Goal: Complete application form

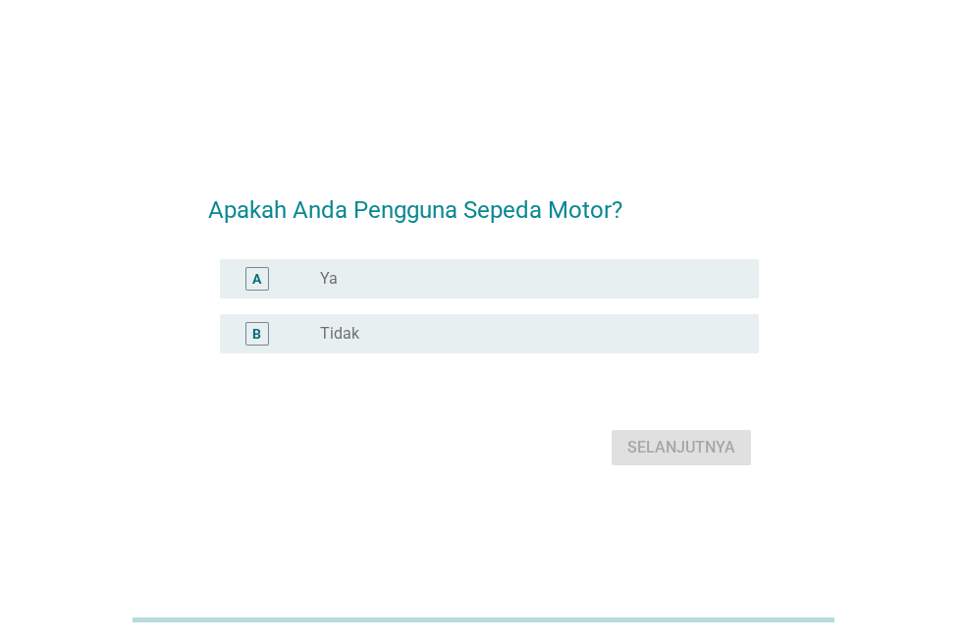
drag, startPoint x: 396, startPoint y: 269, endPoint x: 424, endPoint y: 309, distance: 49.3
click at [396, 274] on div "radio_button_unchecked Ya" at bounding box center [523, 279] width 407 height 20
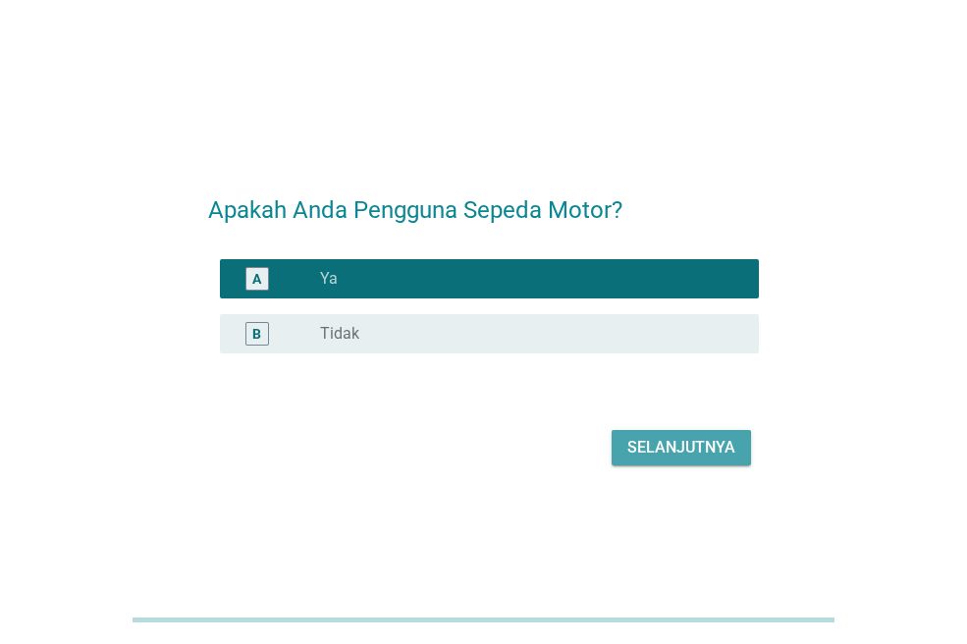
click at [666, 442] on div "Selanjutnya" at bounding box center [681, 448] width 108 height 24
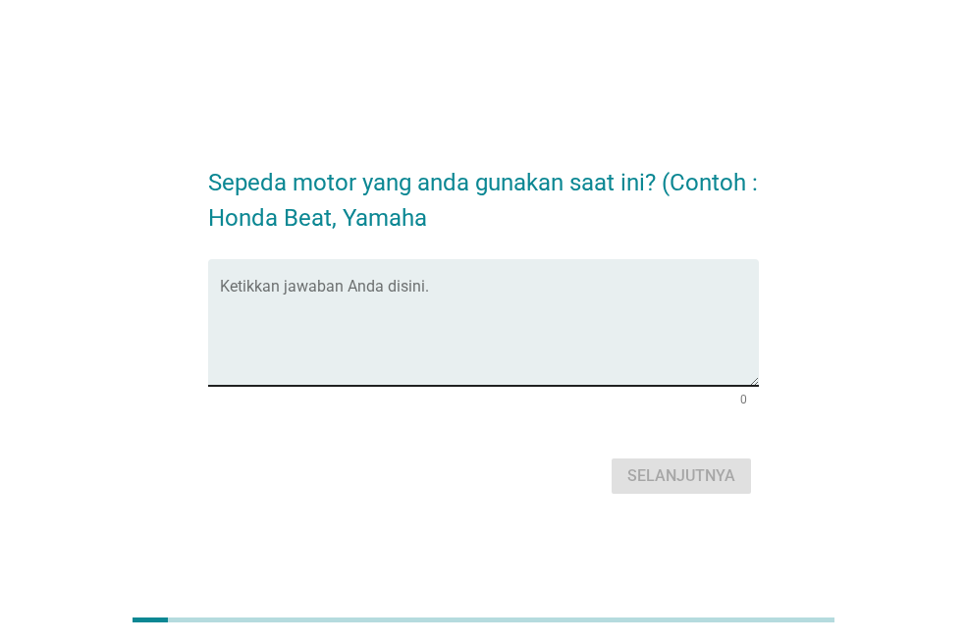
click at [399, 317] on textarea "Ketikkan jawaban Anda disini." at bounding box center [489, 334] width 539 height 103
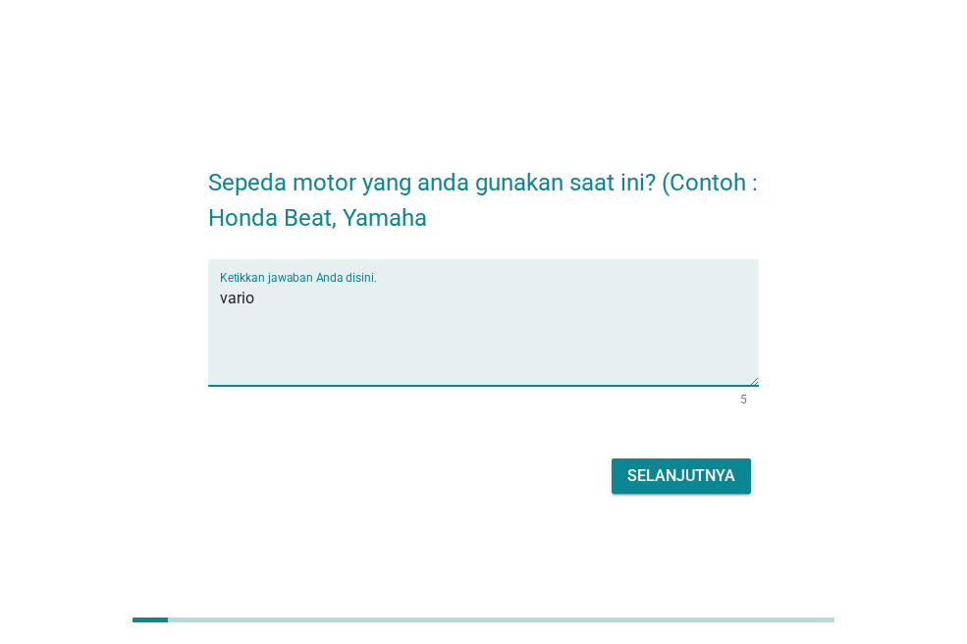
type textarea "vario"
click at [688, 462] on button "Selanjutnya" at bounding box center [681, 475] width 139 height 35
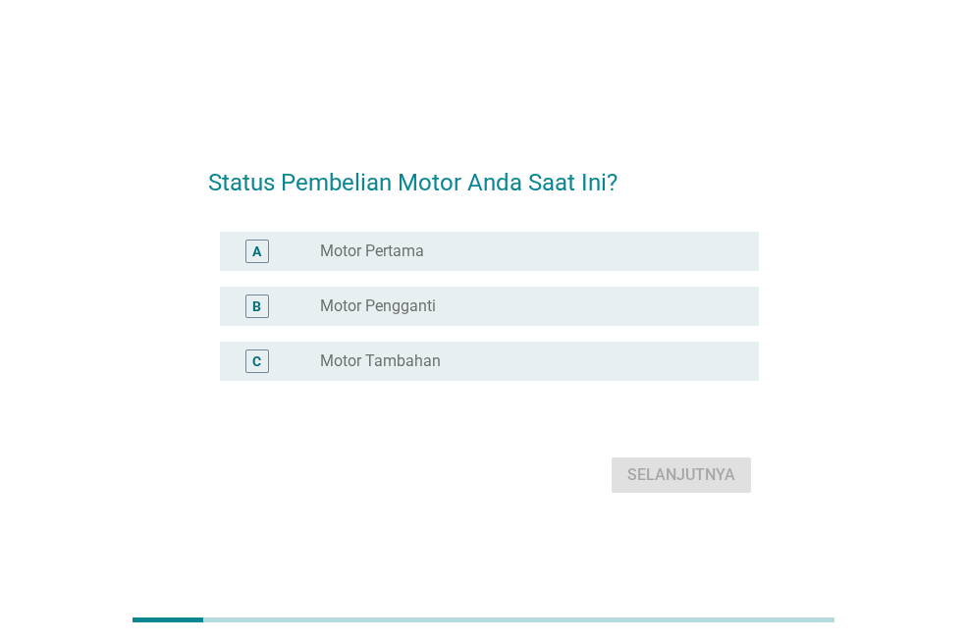
click at [469, 260] on div "radio_button_unchecked Motor Pertama" at bounding box center [523, 251] width 407 height 20
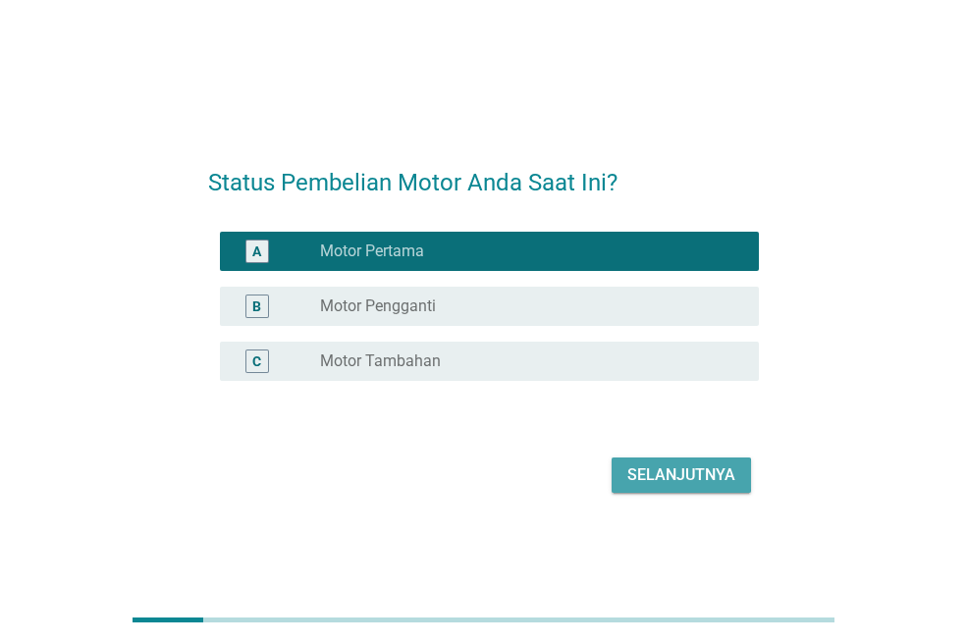
click at [649, 462] on button "Selanjutnya" at bounding box center [681, 474] width 139 height 35
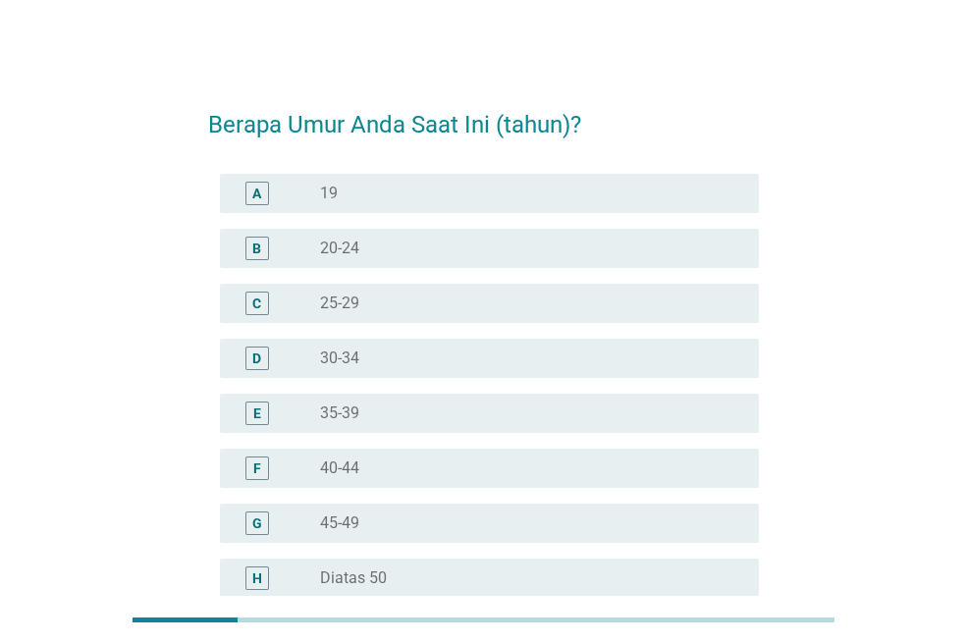
click at [351, 295] on label "25-29" at bounding box center [339, 304] width 39 height 20
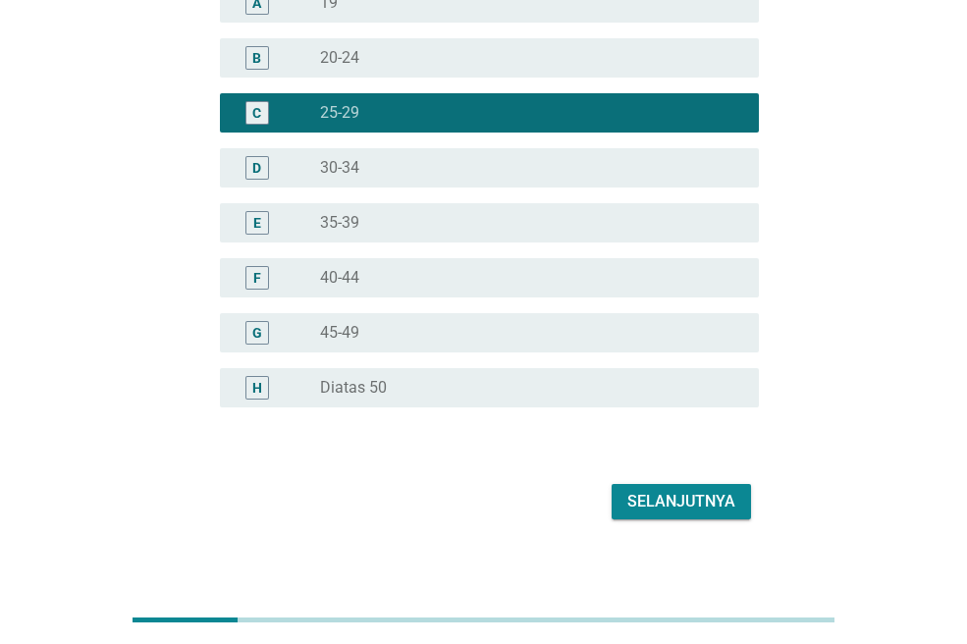
scroll to position [206, 0]
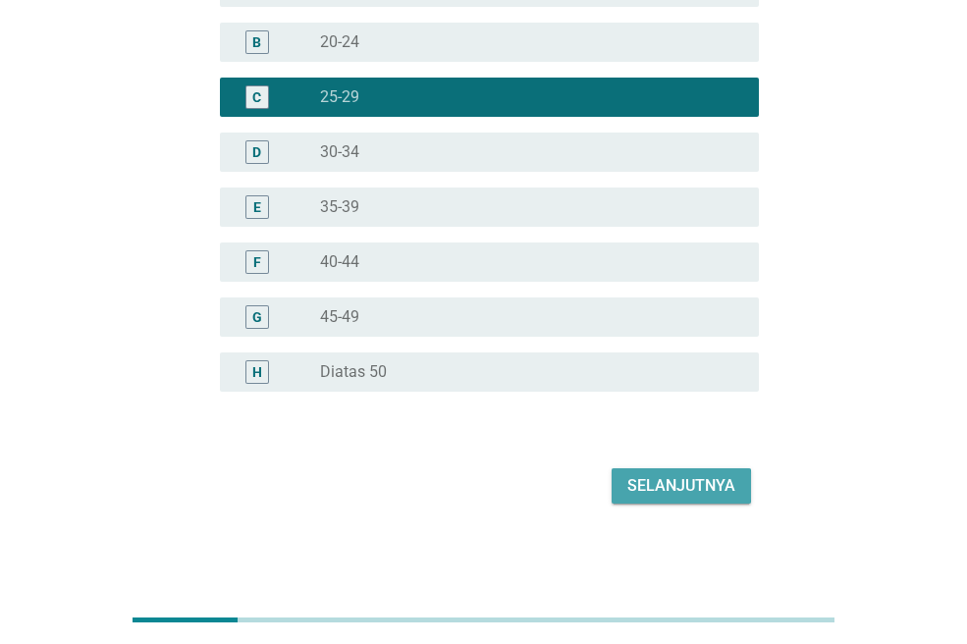
click at [670, 498] on button "Selanjutnya" at bounding box center [681, 485] width 139 height 35
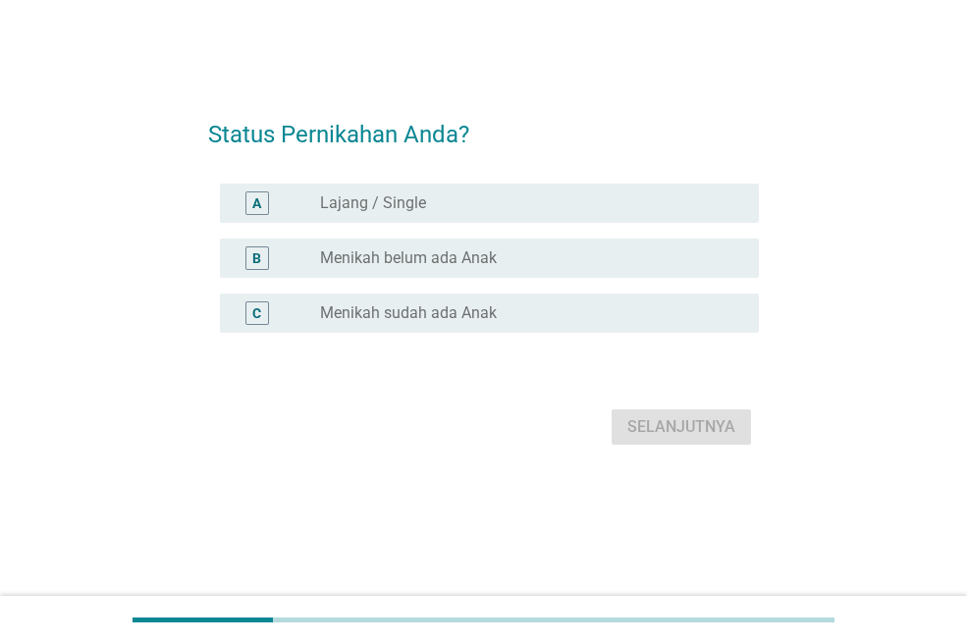
scroll to position [0, 0]
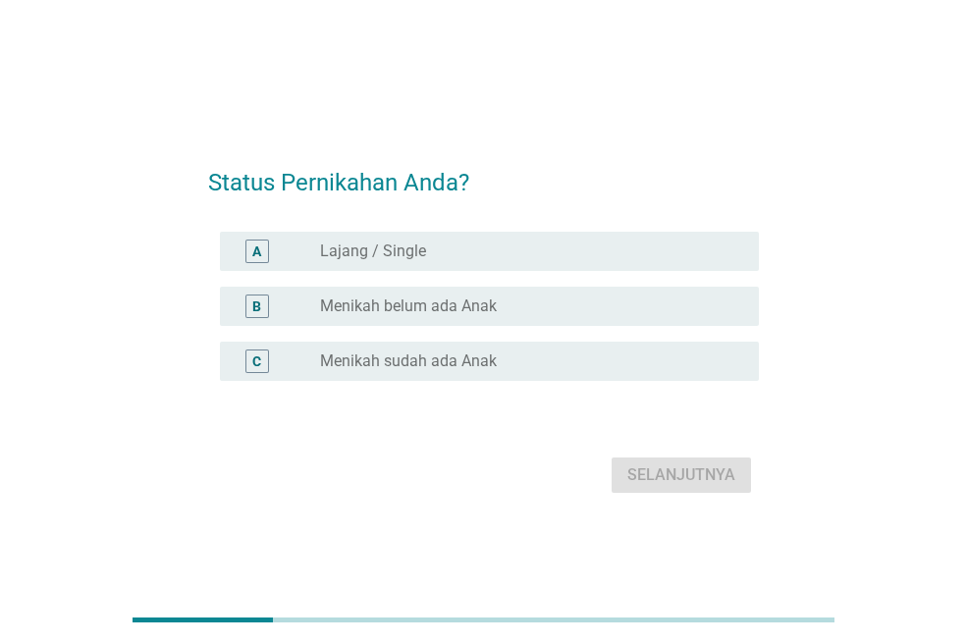
click at [441, 308] on label "Menikah belum ada Anak" at bounding box center [408, 306] width 177 height 20
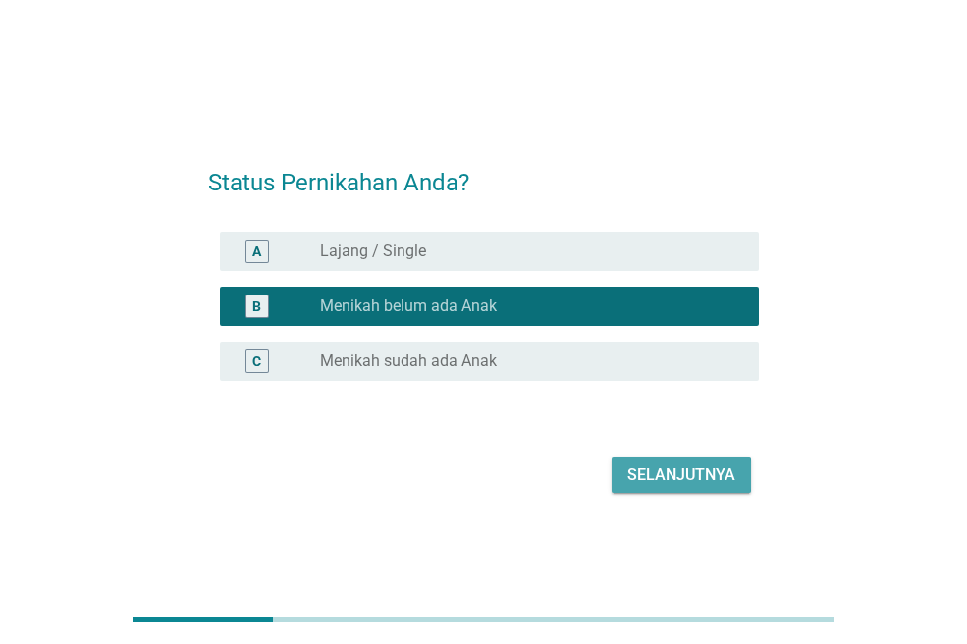
click at [667, 483] on div "Selanjutnya" at bounding box center [681, 475] width 108 height 24
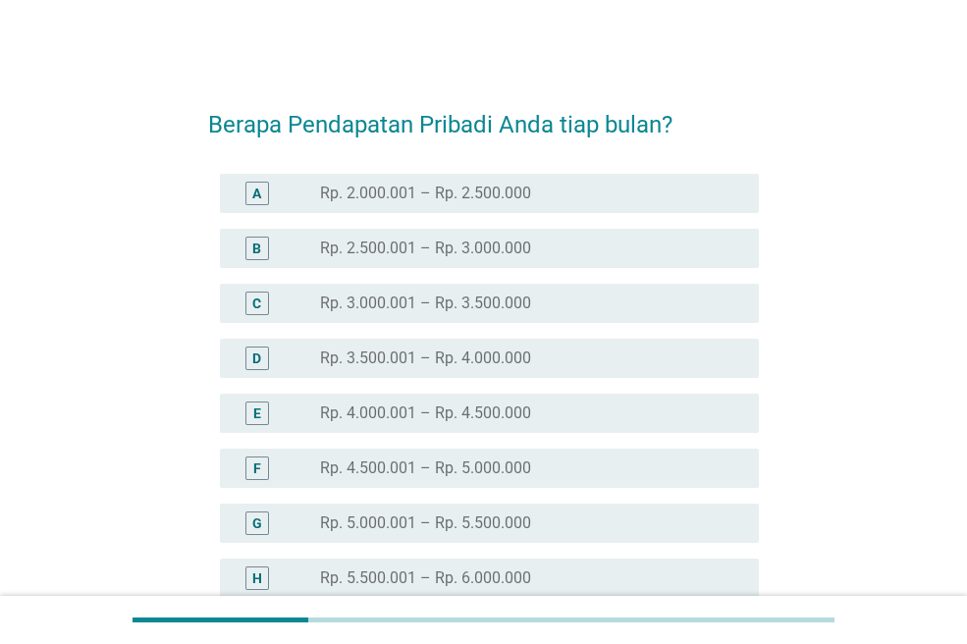
click at [380, 182] on div "radio_button_unchecked Rp. 2.000.001 – Rp. 2.500.000" at bounding box center [531, 194] width 423 height 24
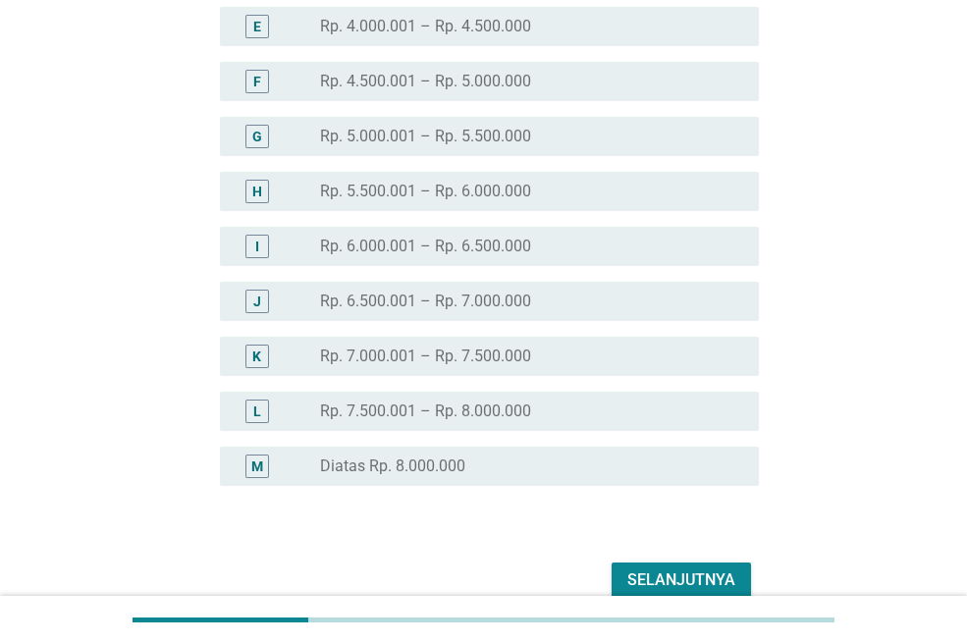
scroll to position [481, 0]
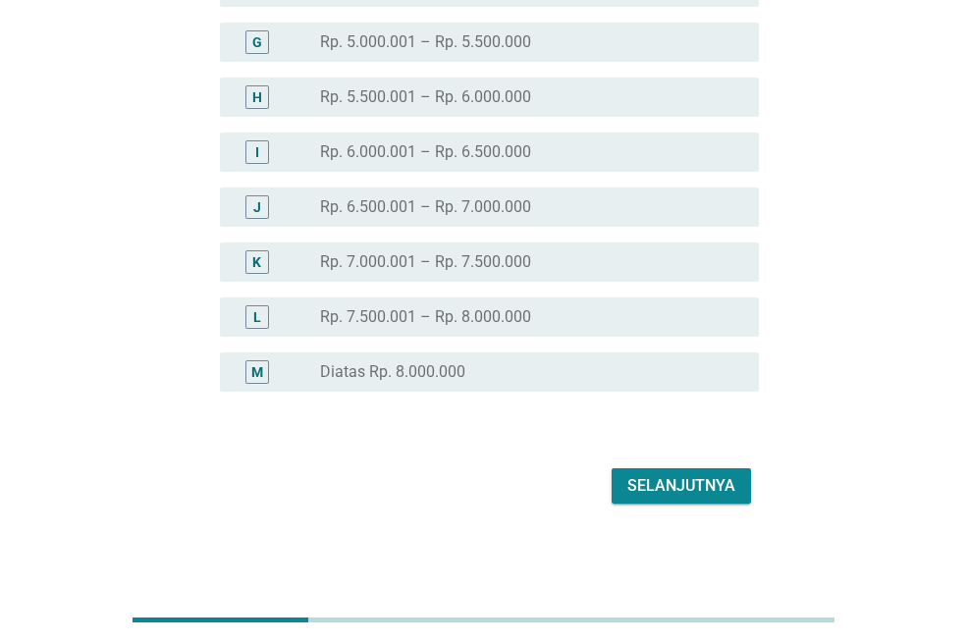
click at [687, 487] on div "Selanjutnya" at bounding box center [681, 486] width 108 height 24
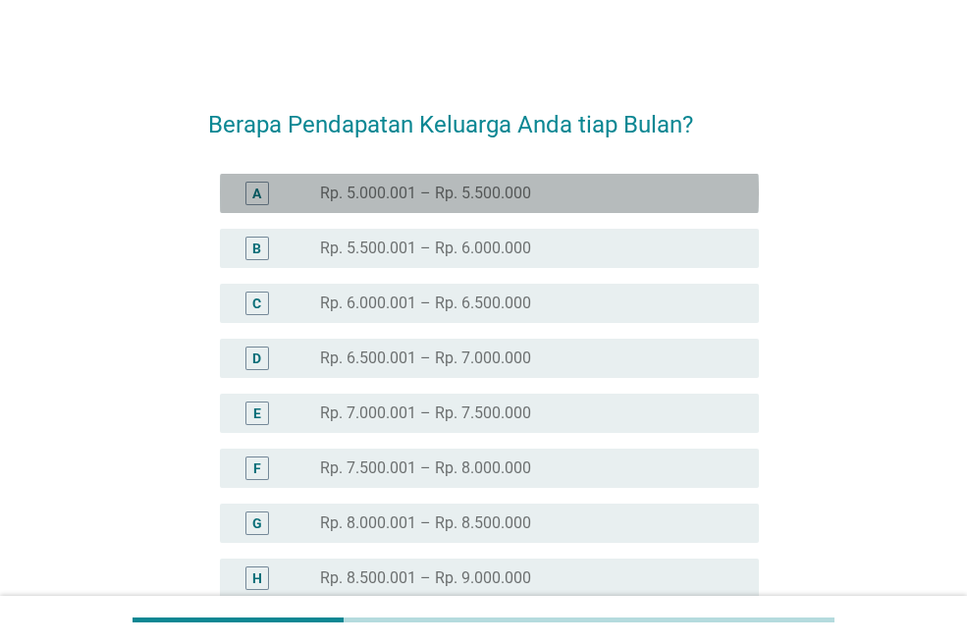
click at [420, 188] on label "Rp. 5.000.001 – Rp. 5.500.000" at bounding box center [425, 194] width 211 height 20
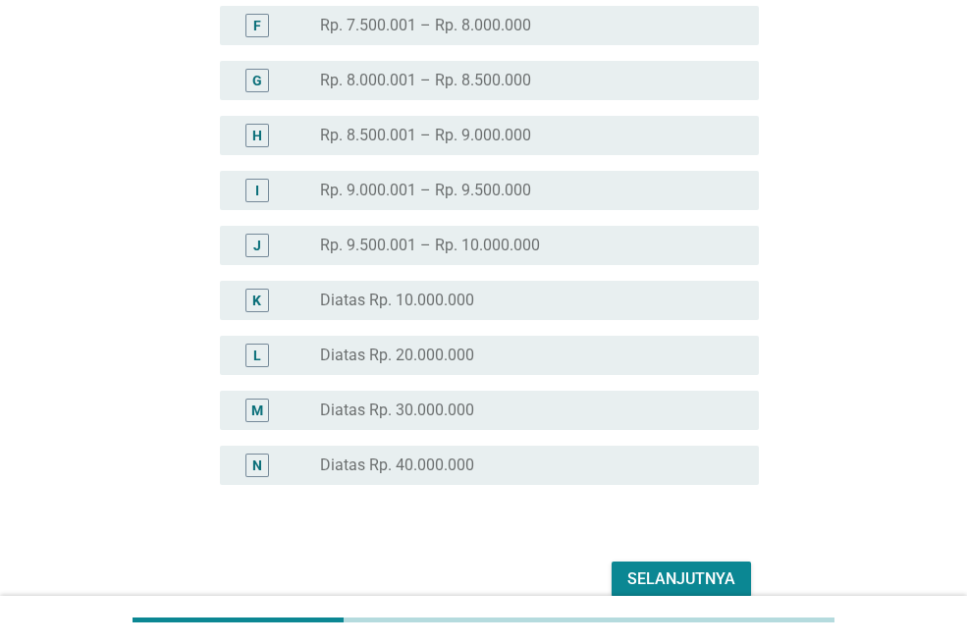
scroll to position [536, 0]
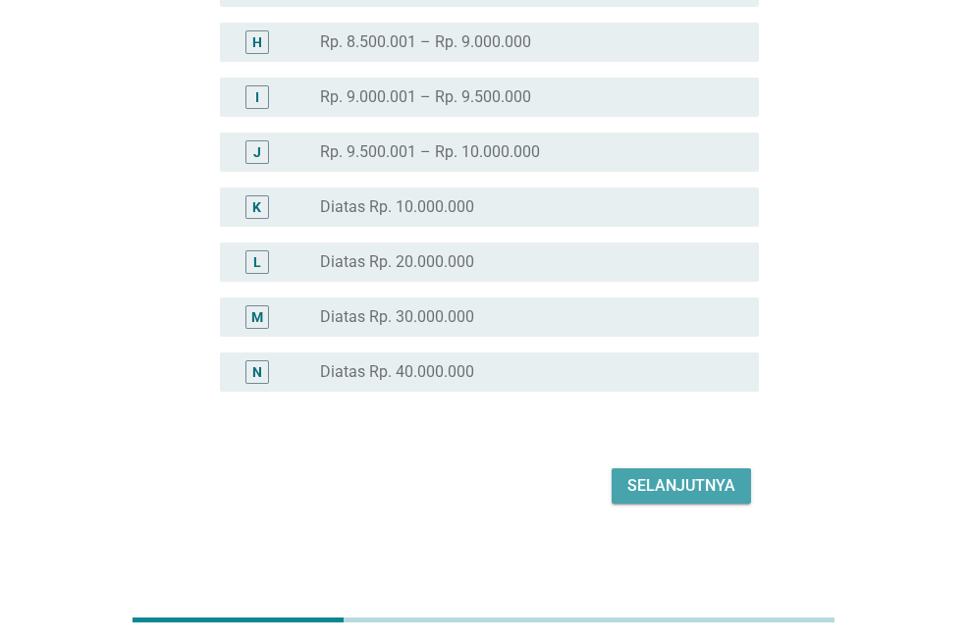
click at [664, 479] on div "Selanjutnya" at bounding box center [681, 486] width 108 height 24
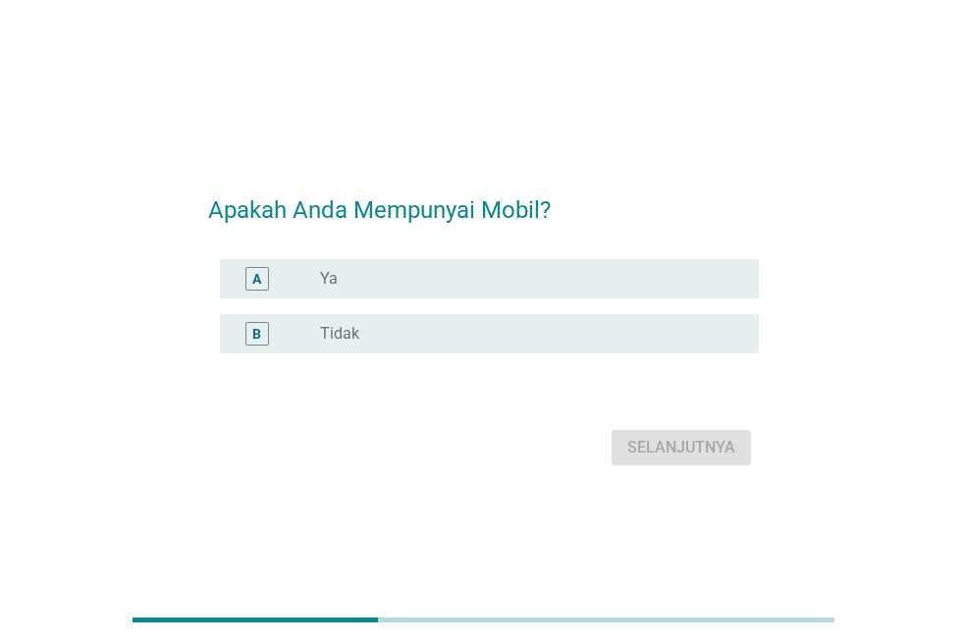
click at [408, 323] on div "radio_button_unchecked Tidak" at bounding box center [531, 334] width 423 height 24
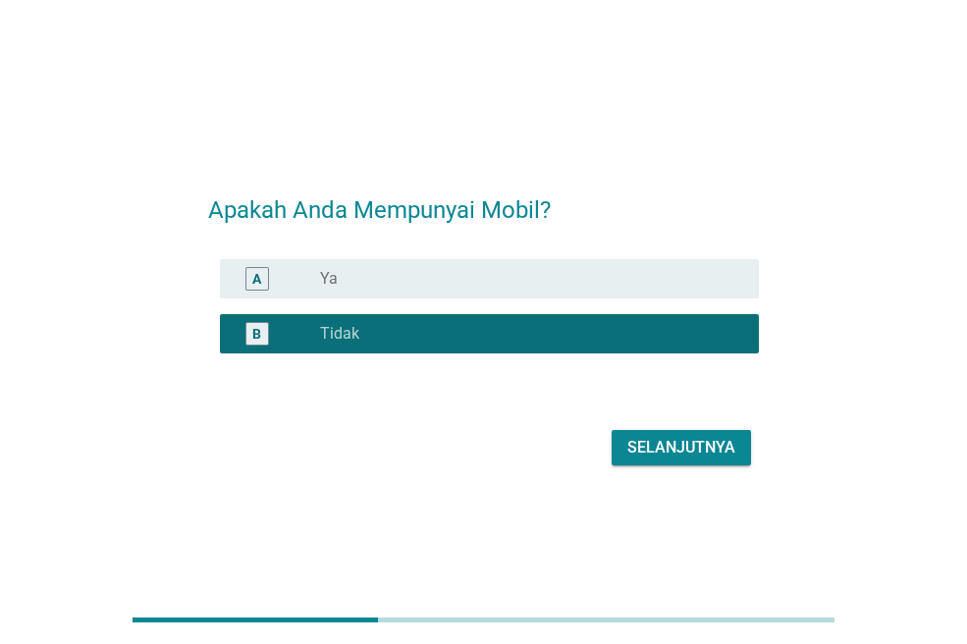
click at [643, 452] on div "Selanjutnya" at bounding box center [681, 448] width 108 height 24
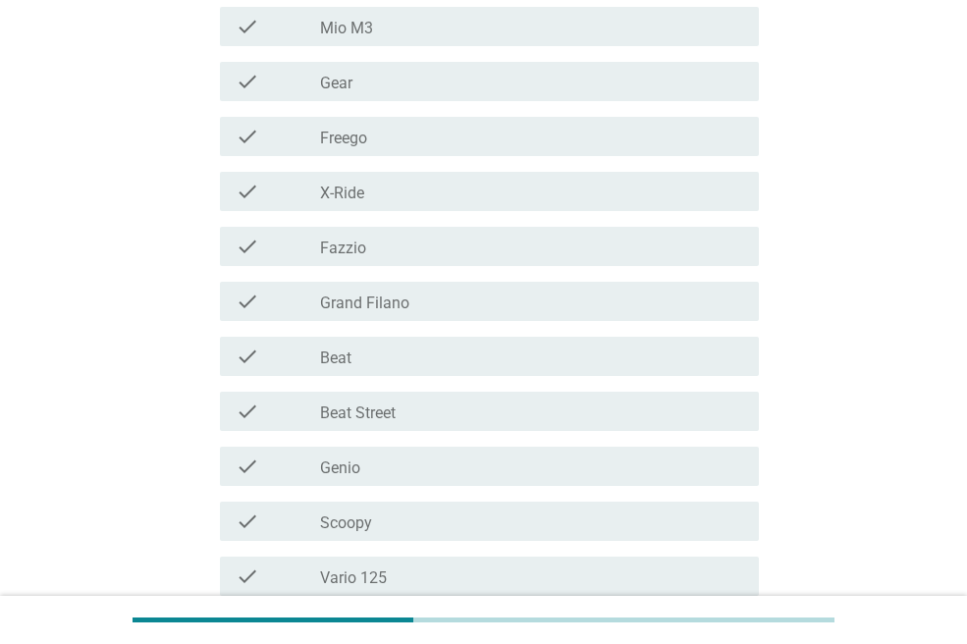
scroll to position [393, 0]
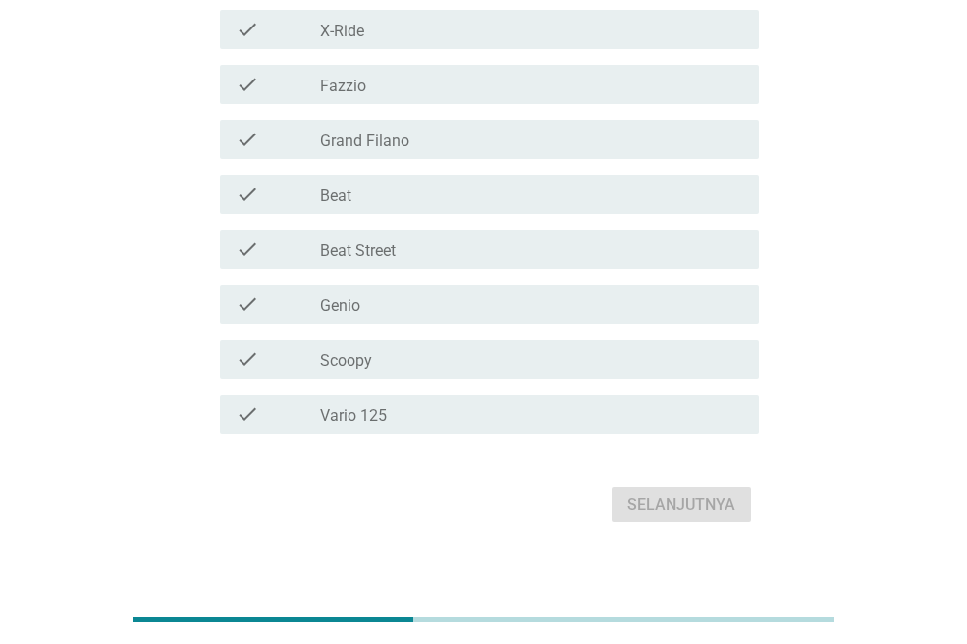
click at [378, 417] on label "Vario 125" at bounding box center [353, 416] width 67 height 20
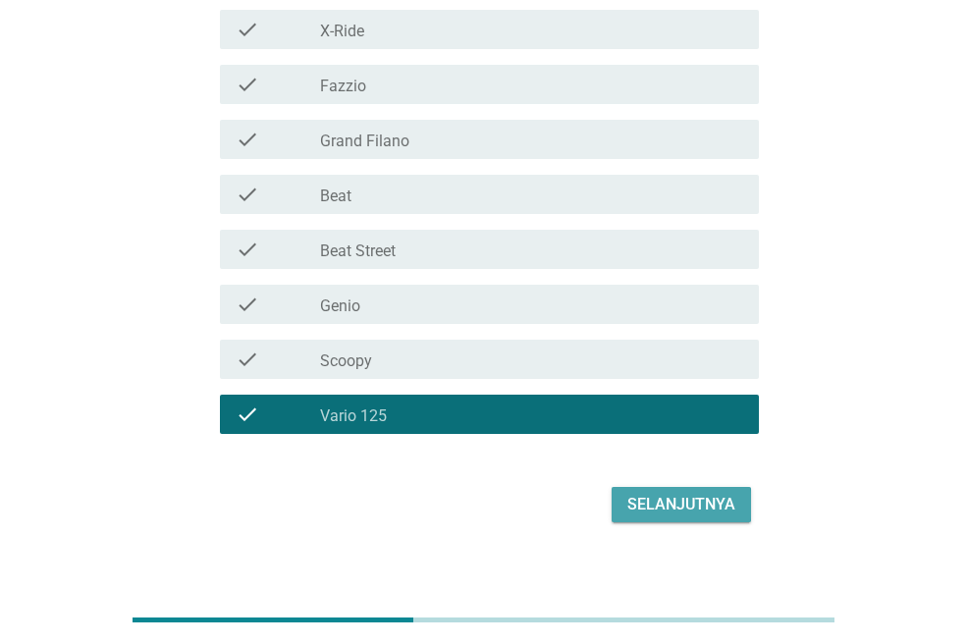
click at [650, 499] on div "Selanjutnya" at bounding box center [681, 505] width 108 height 24
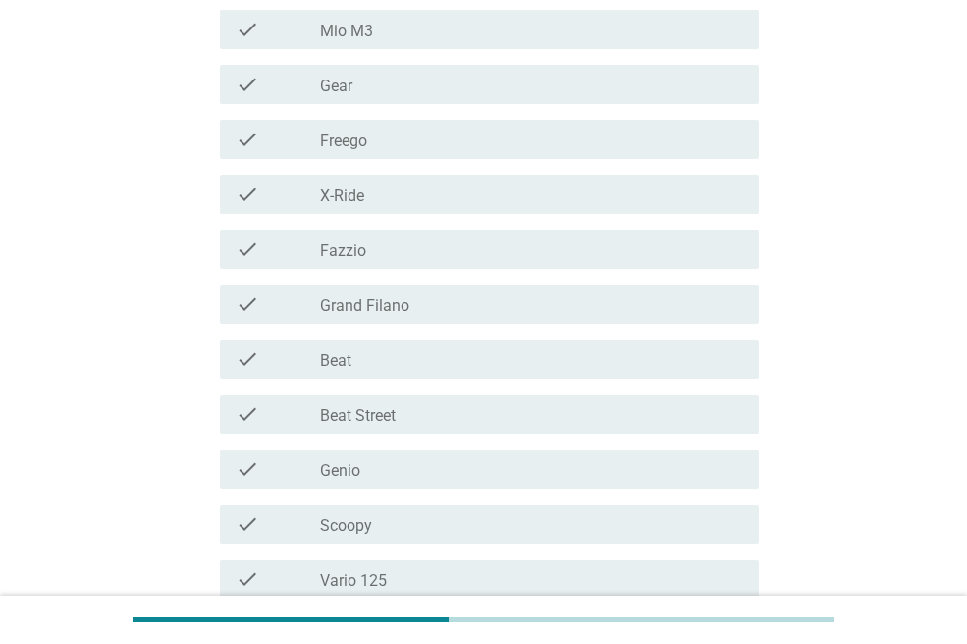
scroll to position [553, 0]
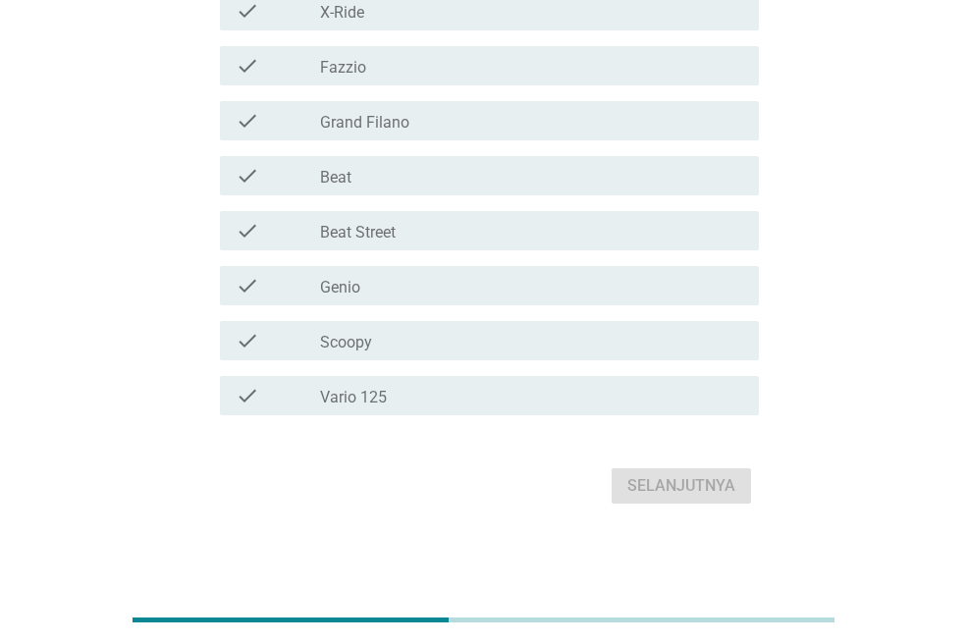
click at [379, 393] on label "Vario 125" at bounding box center [353, 398] width 67 height 20
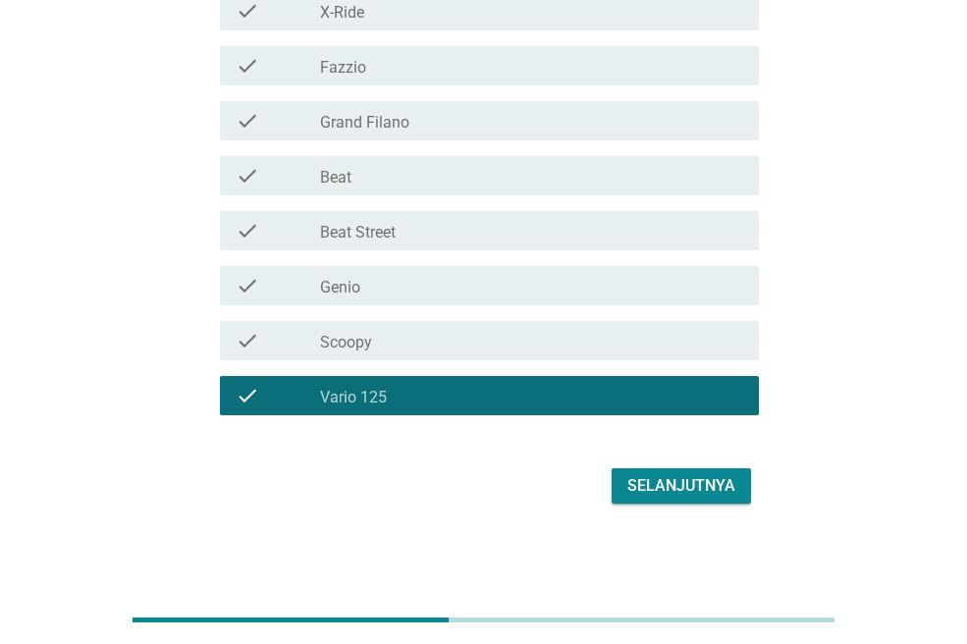
click at [733, 483] on div "Selanjutnya" at bounding box center [681, 486] width 108 height 24
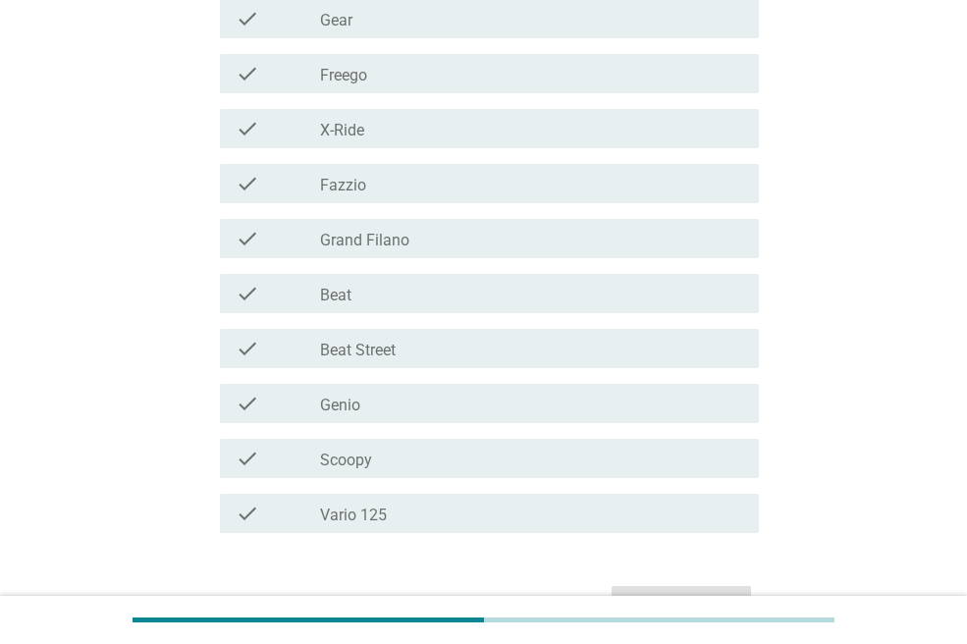
scroll to position [588, 0]
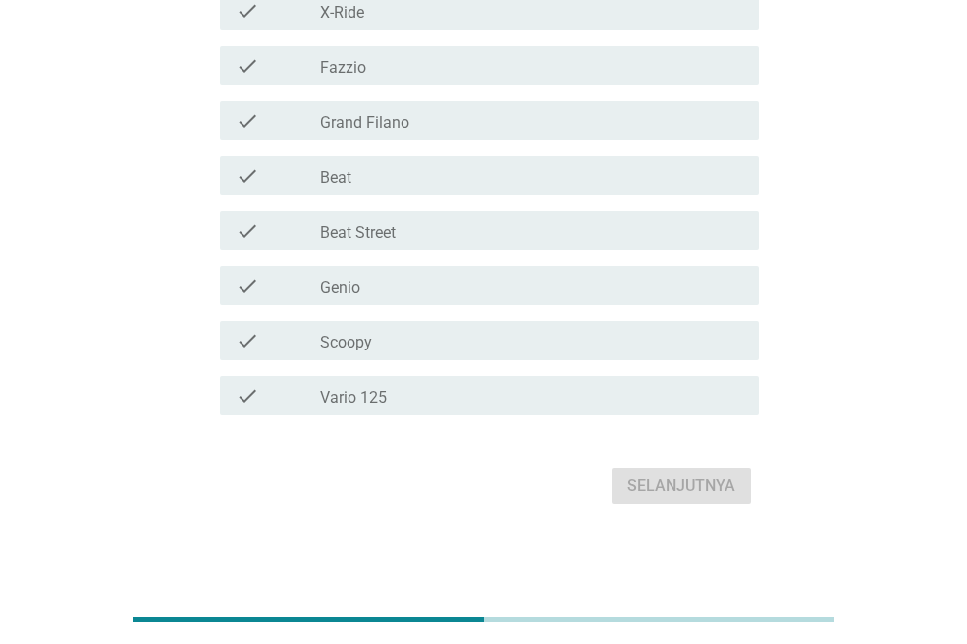
click at [359, 384] on div "check_box_outline_blank Vario 125" at bounding box center [531, 396] width 423 height 24
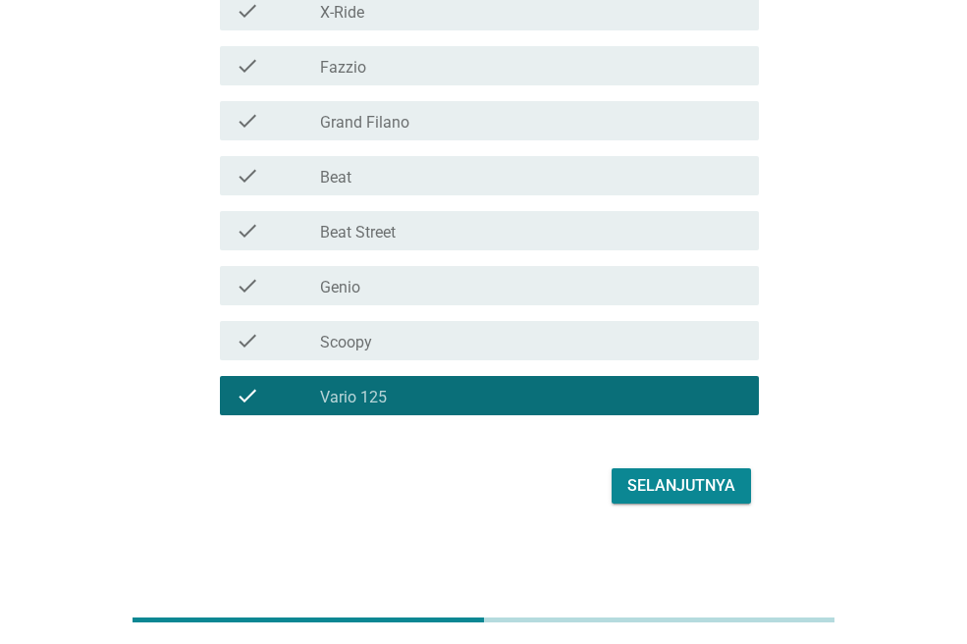
click at [688, 475] on div "Selanjutnya" at bounding box center [681, 486] width 108 height 24
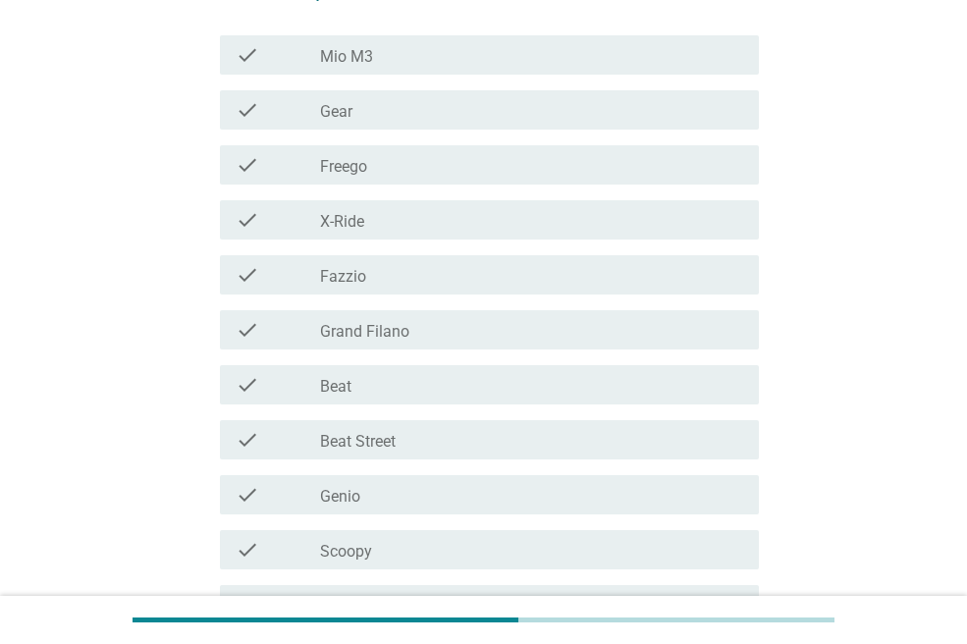
scroll to position [491, 0]
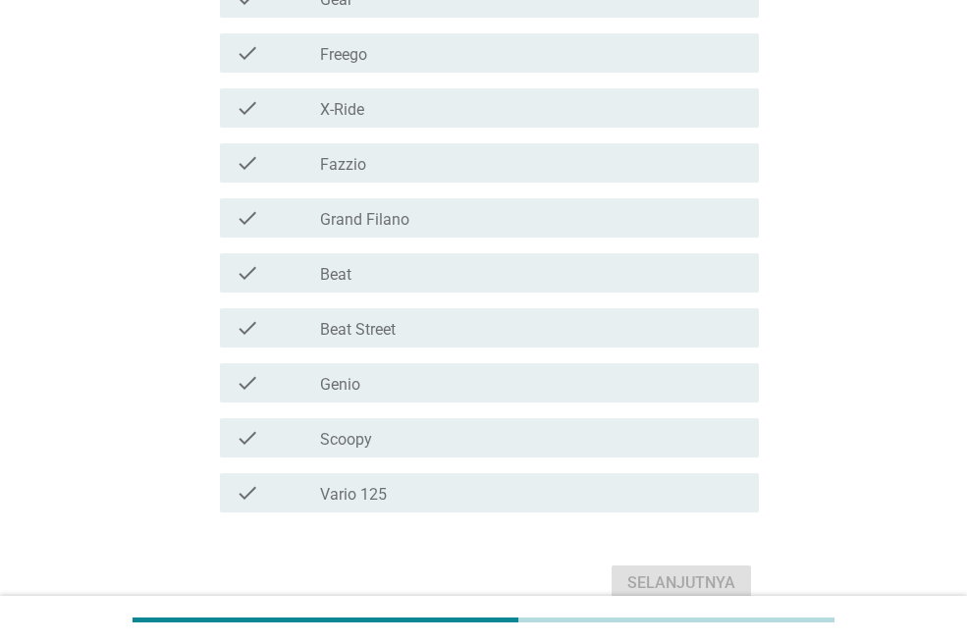
click at [369, 492] on label "Vario 125" at bounding box center [353, 495] width 67 height 20
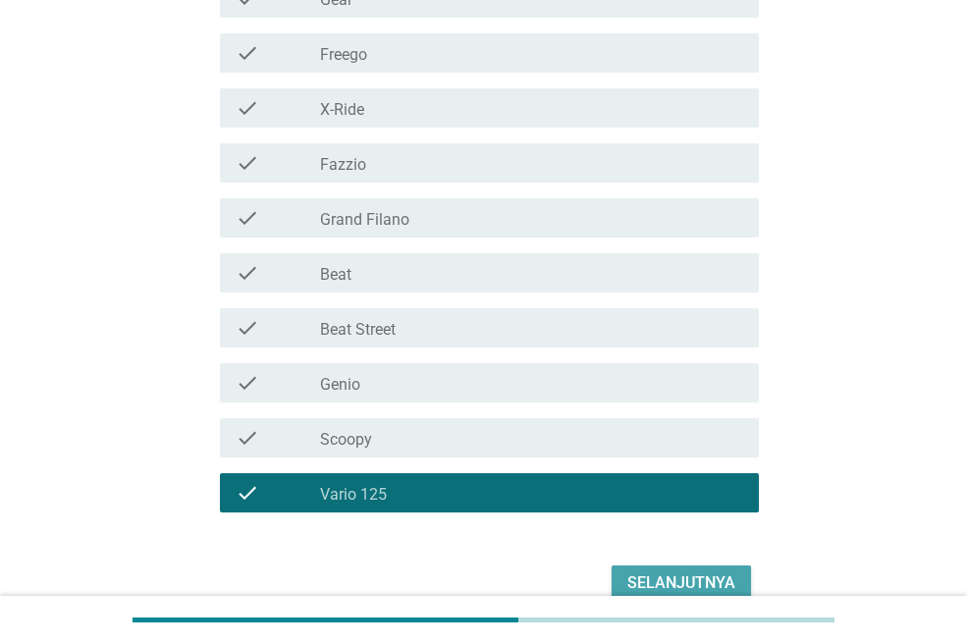
click at [677, 581] on div "Selanjutnya" at bounding box center [681, 583] width 108 height 24
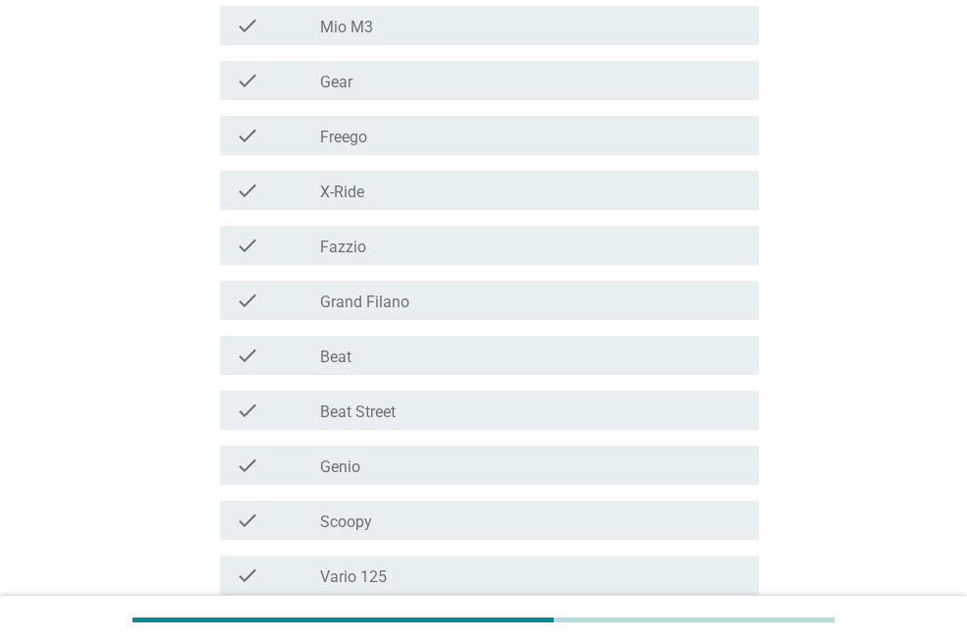
scroll to position [553, 0]
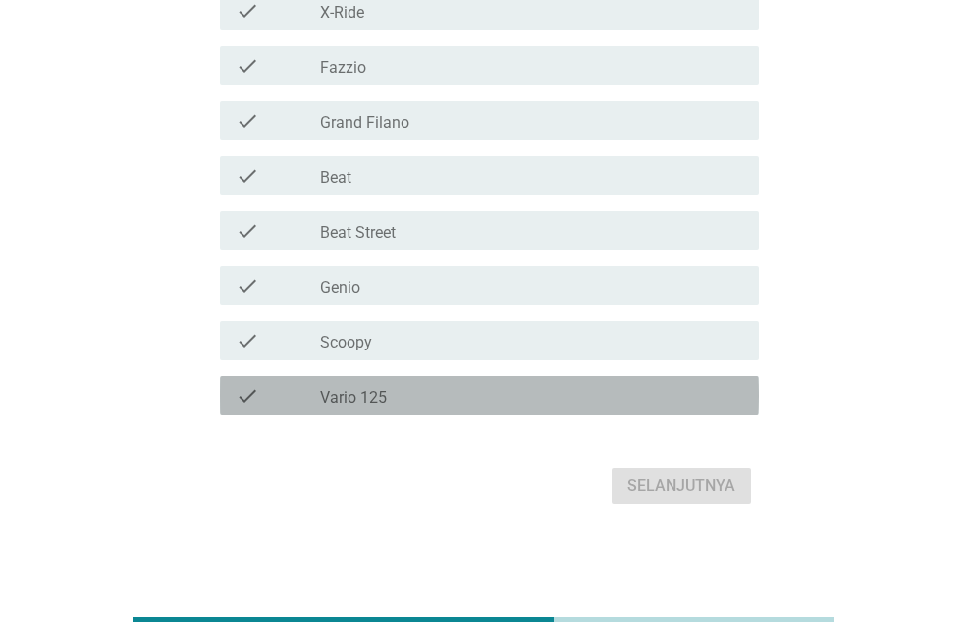
click at [395, 390] on div "check_box_outline_blank Vario 125" at bounding box center [531, 396] width 423 height 24
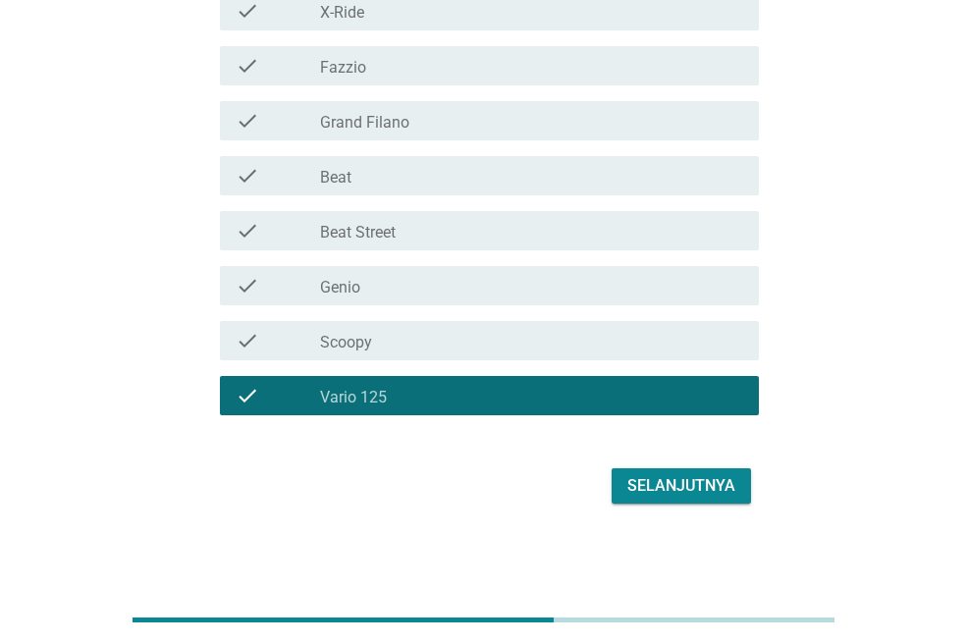
click at [671, 468] on button "Selanjutnya" at bounding box center [681, 485] width 139 height 35
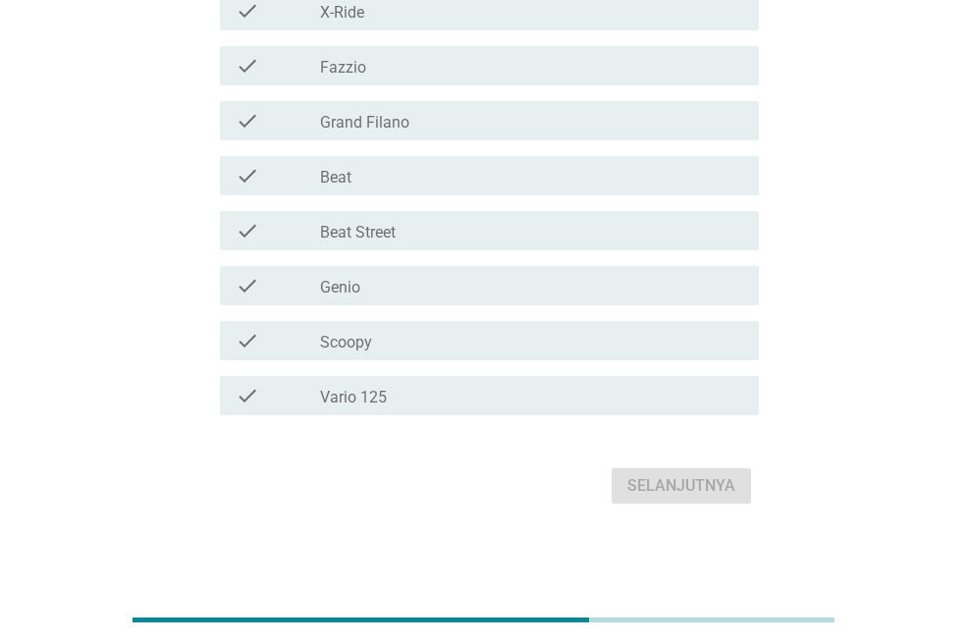
click at [426, 393] on div "check_box_outline_blank Vario 125" at bounding box center [531, 396] width 423 height 24
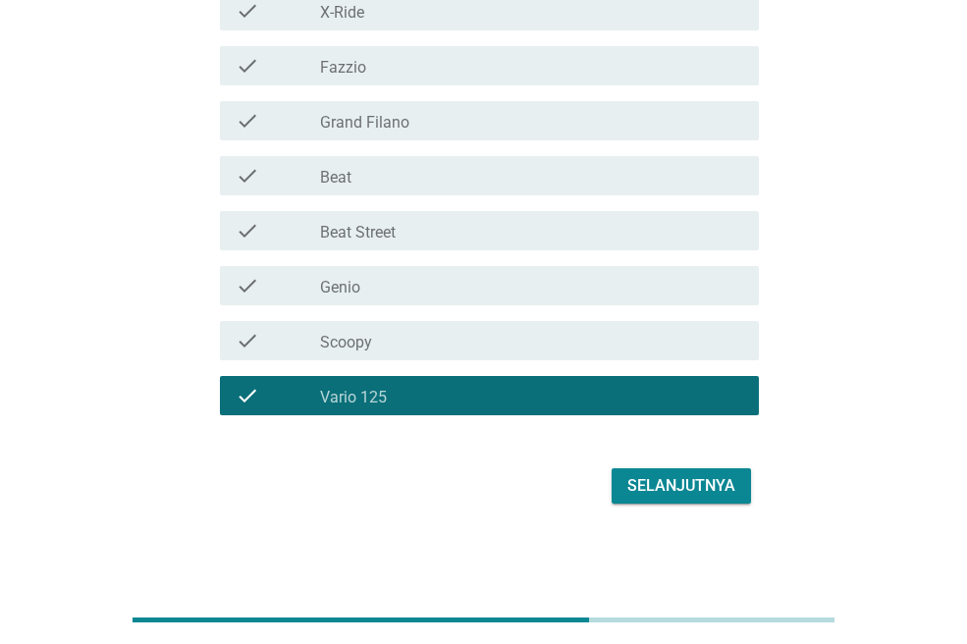
click at [693, 490] on div "Selanjutnya" at bounding box center [681, 486] width 108 height 24
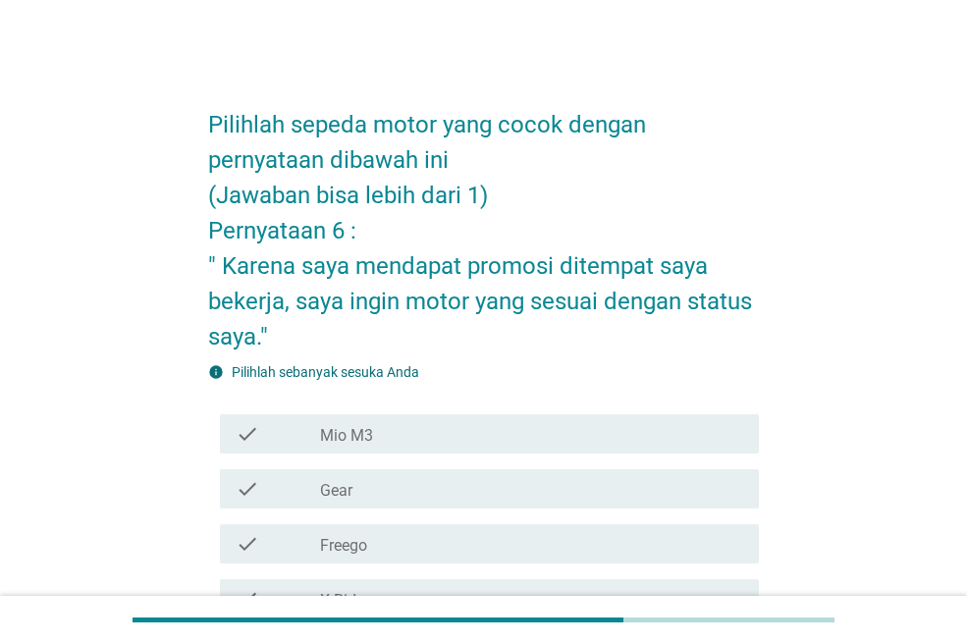
scroll to position [588, 0]
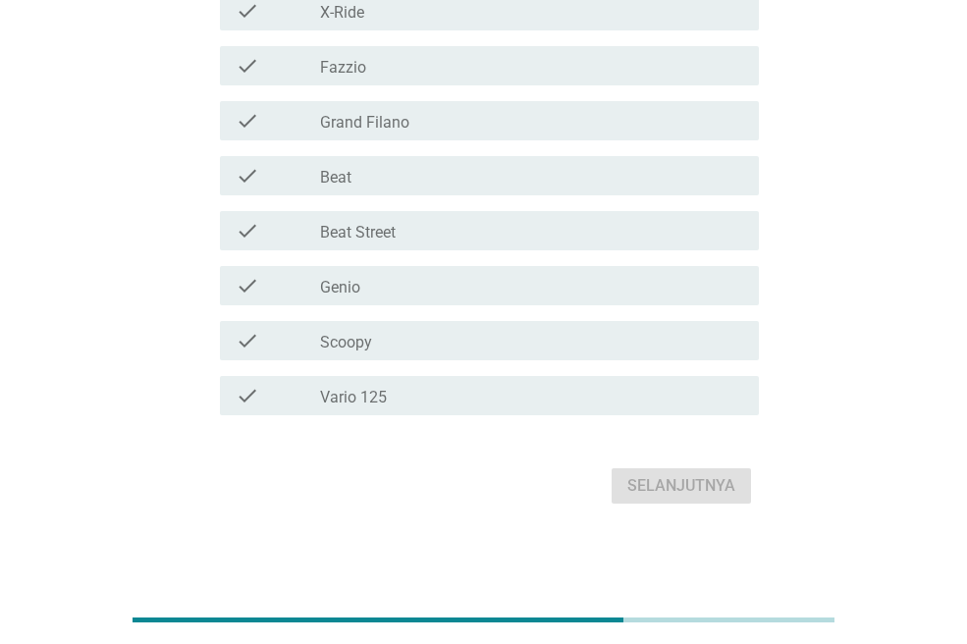
click at [466, 390] on div "check_box_outline_blank Vario 125" at bounding box center [531, 396] width 423 height 24
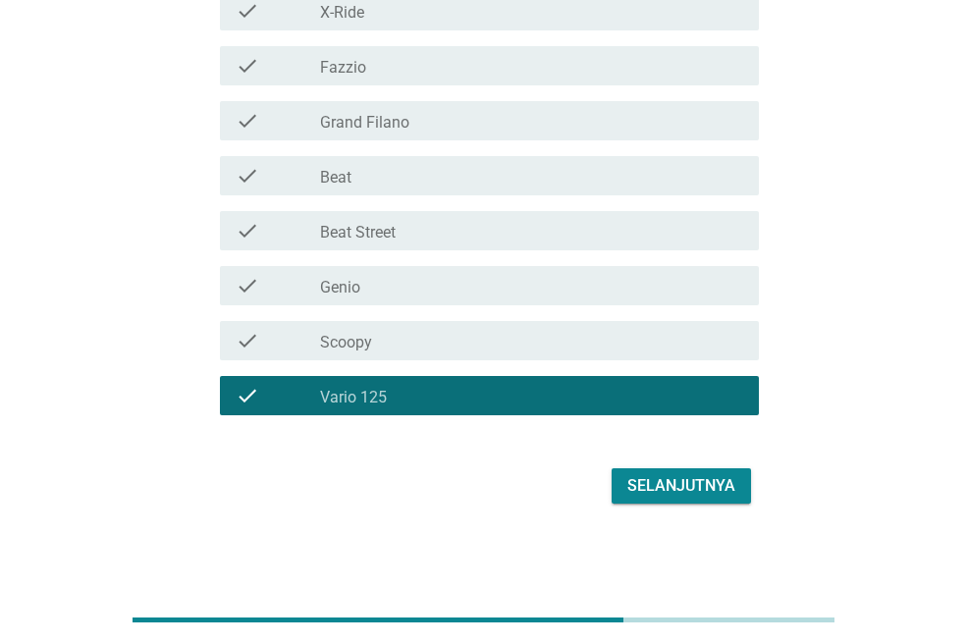
click at [644, 485] on div "Selanjutnya" at bounding box center [681, 486] width 108 height 24
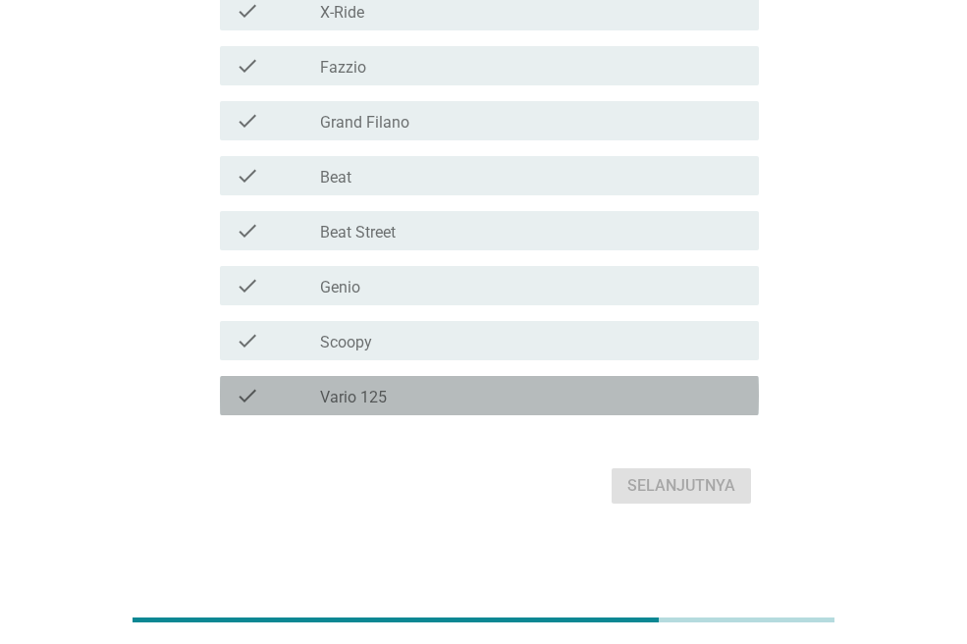
click at [440, 387] on div "check_box_outline_blank Vario 125" at bounding box center [531, 396] width 423 height 24
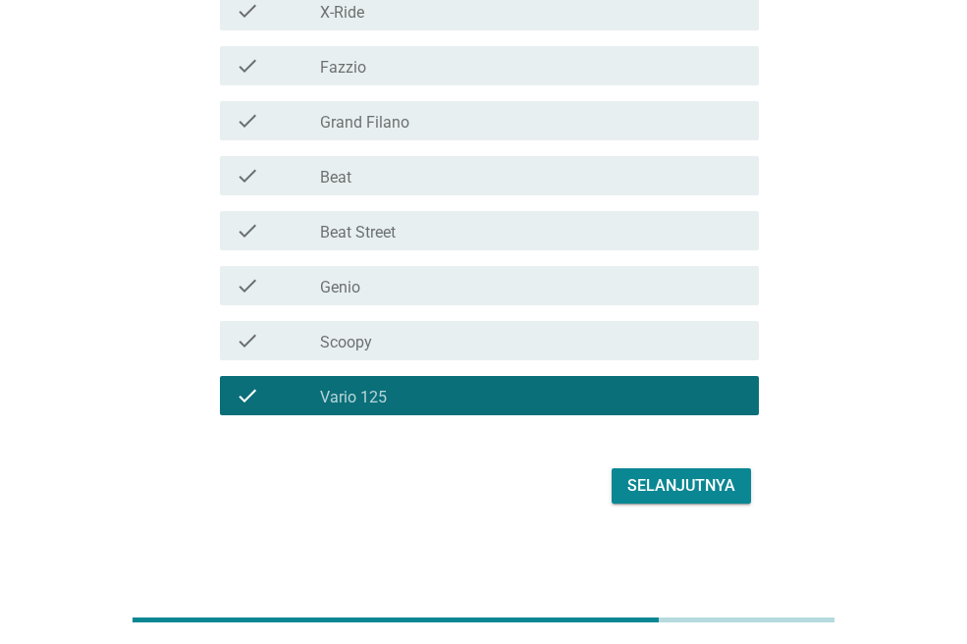
click at [665, 484] on div "Selanjutnya" at bounding box center [681, 486] width 108 height 24
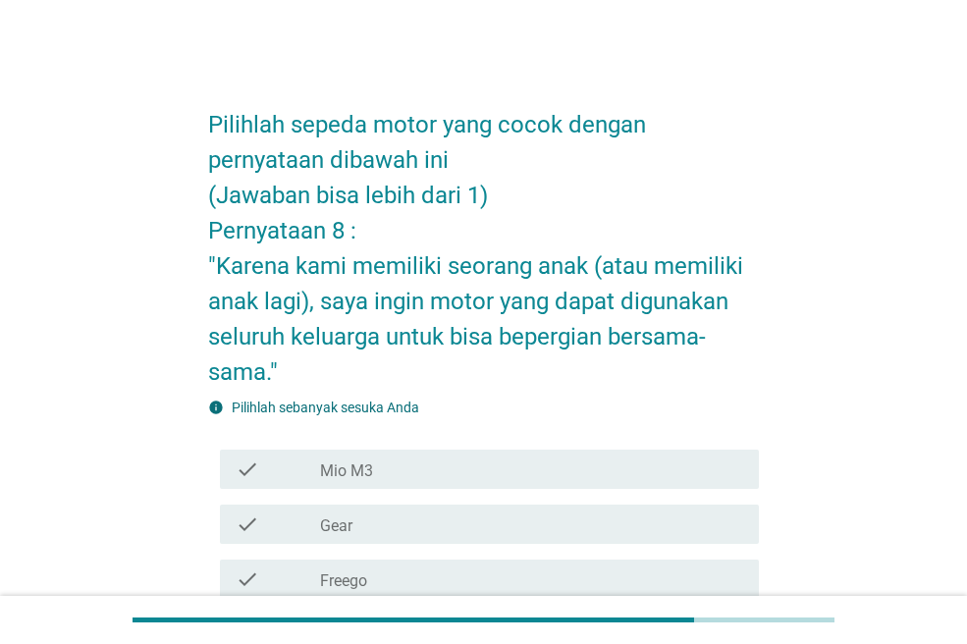
scroll to position [623, 0]
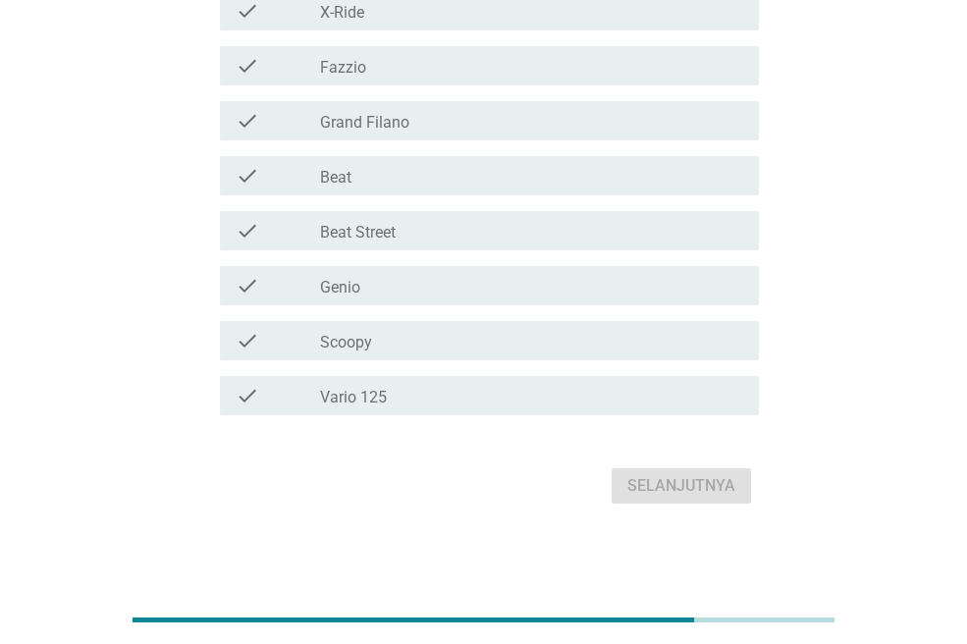
click at [477, 398] on div "check_box_outline_blank Vario 125" at bounding box center [531, 396] width 423 height 24
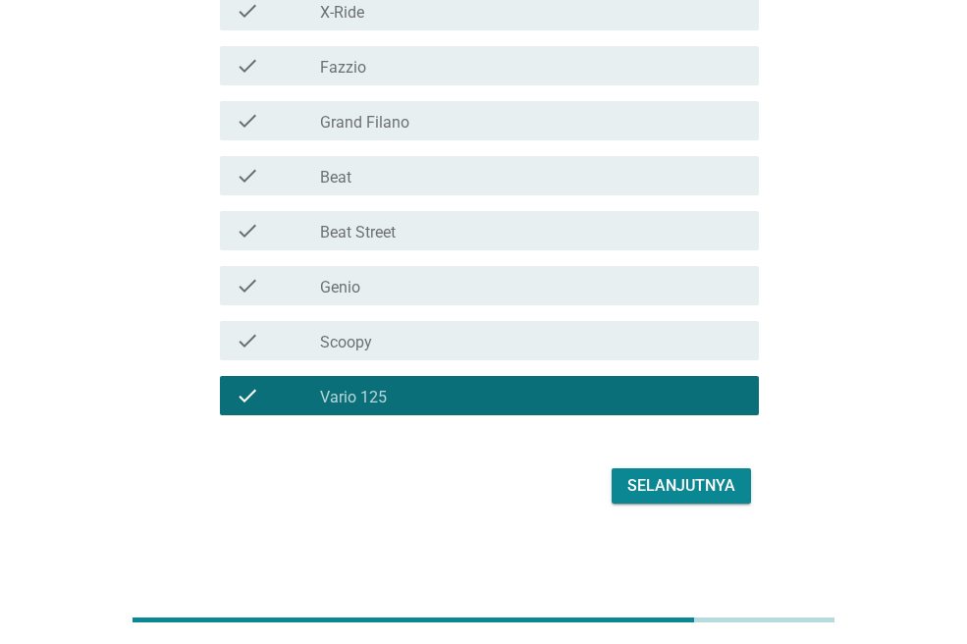
click at [673, 500] on button "Selanjutnya" at bounding box center [681, 485] width 139 height 35
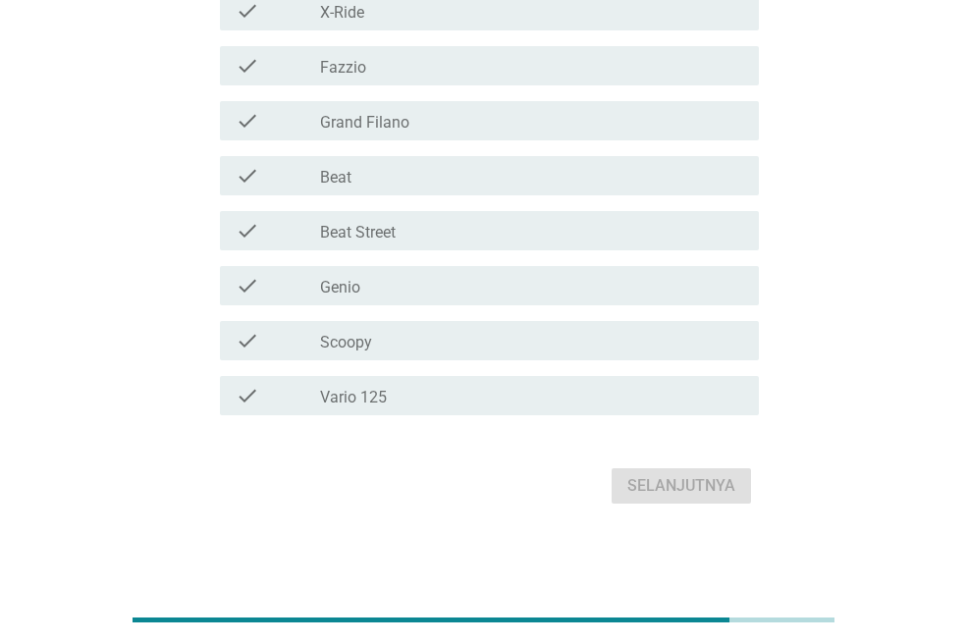
click at [475, 400] on div "check_box_outline_blank Vario 125" at bounding box center [531, 396] width 423 height 24
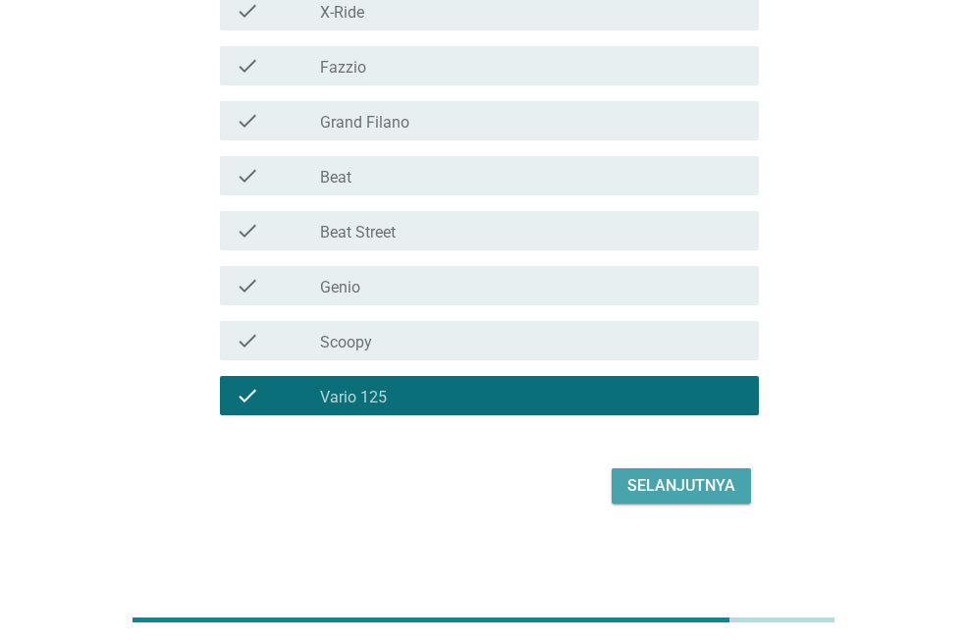
click at [644, 494] on div "Selanjutnya" at bounding box center [681, 486] width 108 height 24
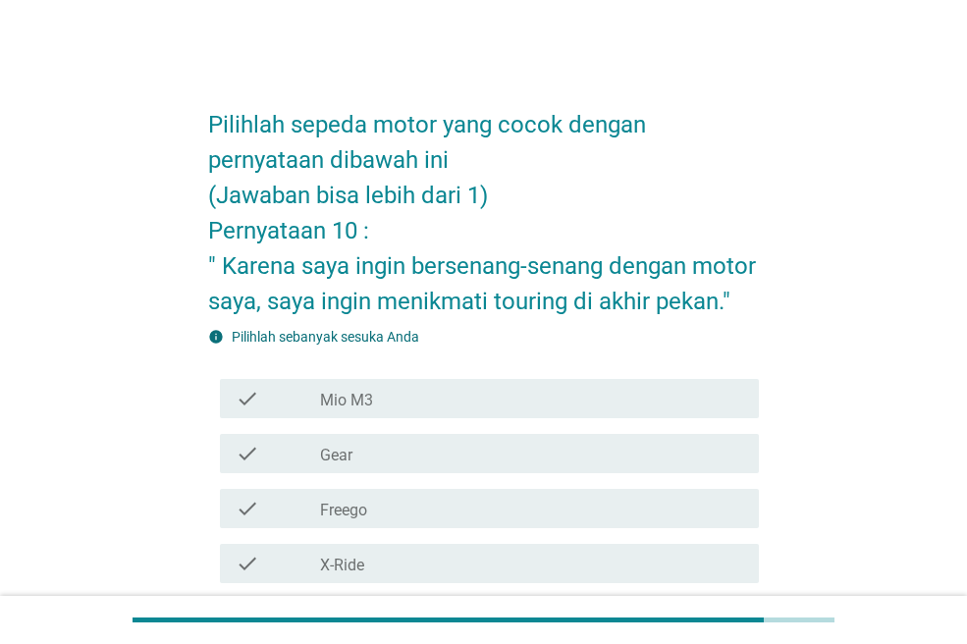
scroll to position [0, 0]
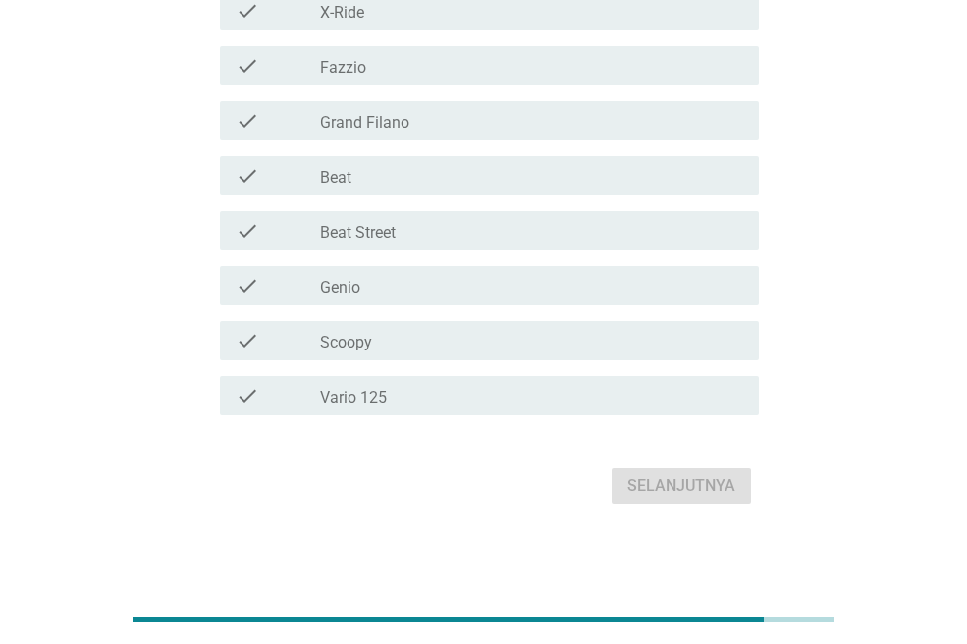
click at [402, 404] on div "check_box_outline_blank Vario 125" at bounding box center [531, 396] width 423 height 24
